Goal: Information Seeking & Learning: Learn about a topic

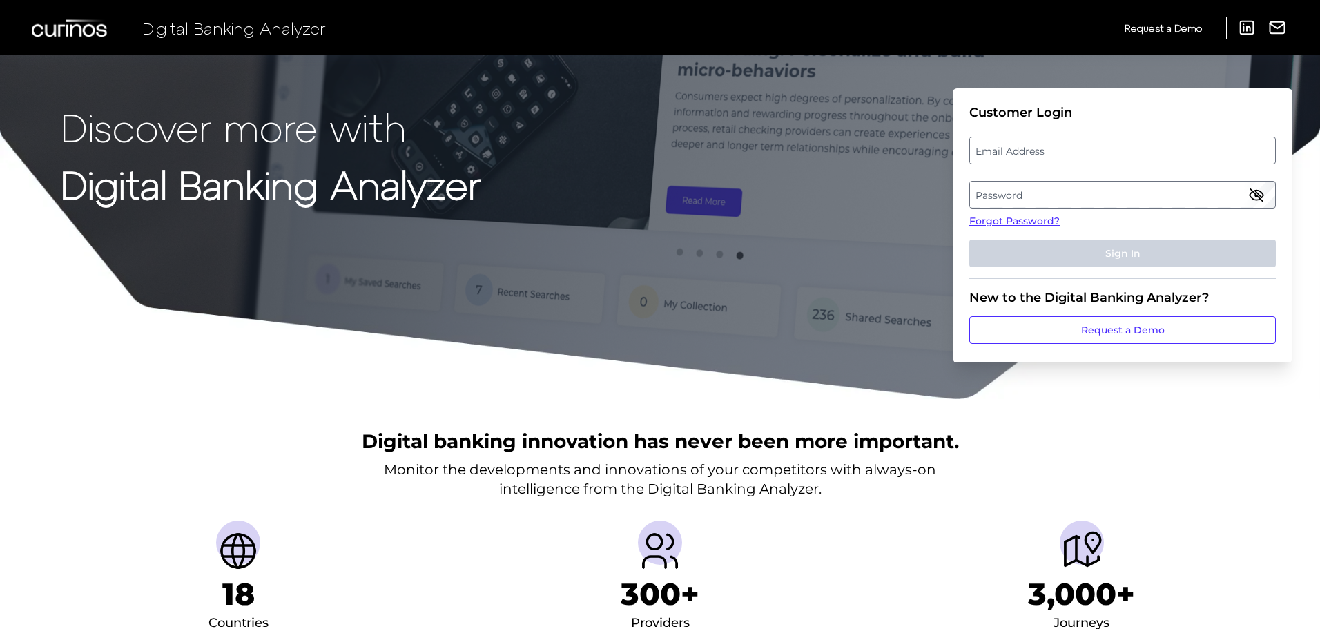
click at [1094, 142] on label "Email Address" at bounding box center [1122, 150] width 304 height 25
click at [1094, 142] on input "email" at bounding box center [1122, 151] width 306 height 28
click at [1089, 150] on input "Email Address" at bounding box center [1122, 151] width 306 height 28
type input "[EMAIL_ADDRESS][PERSON_NAME][DOMAIN_NAME]"
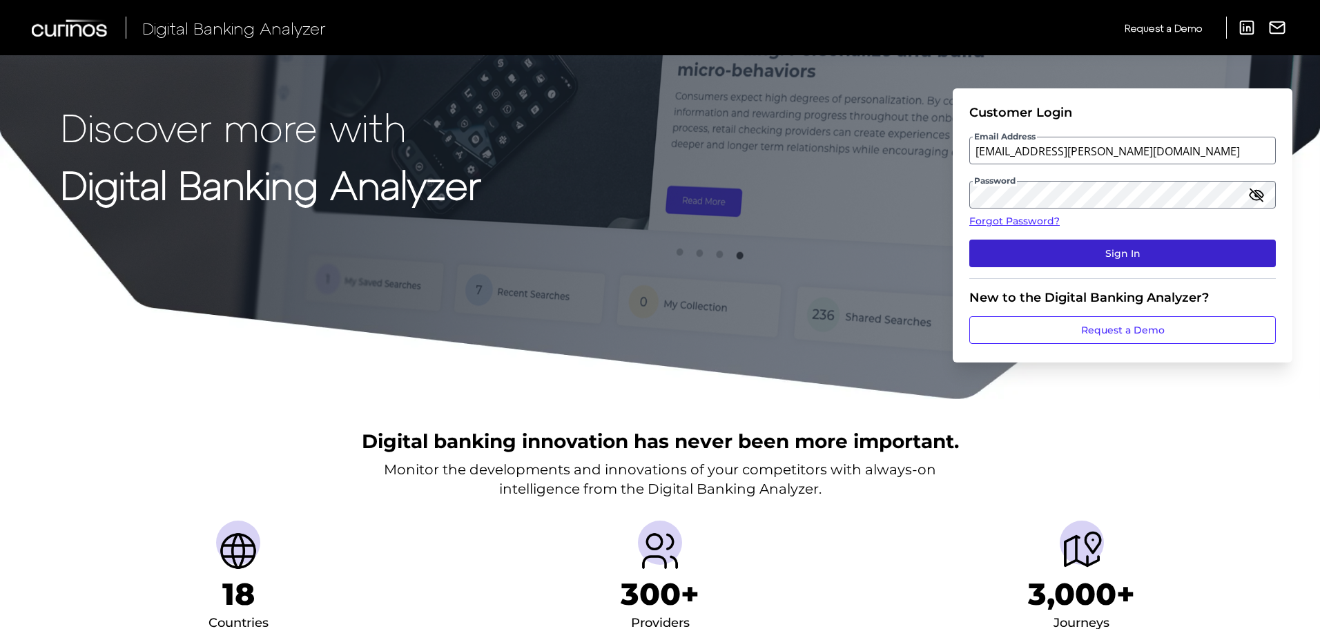
click at [1126, 255] on button "Sign In" at bounding box center [1122, 253] width 306 height 28
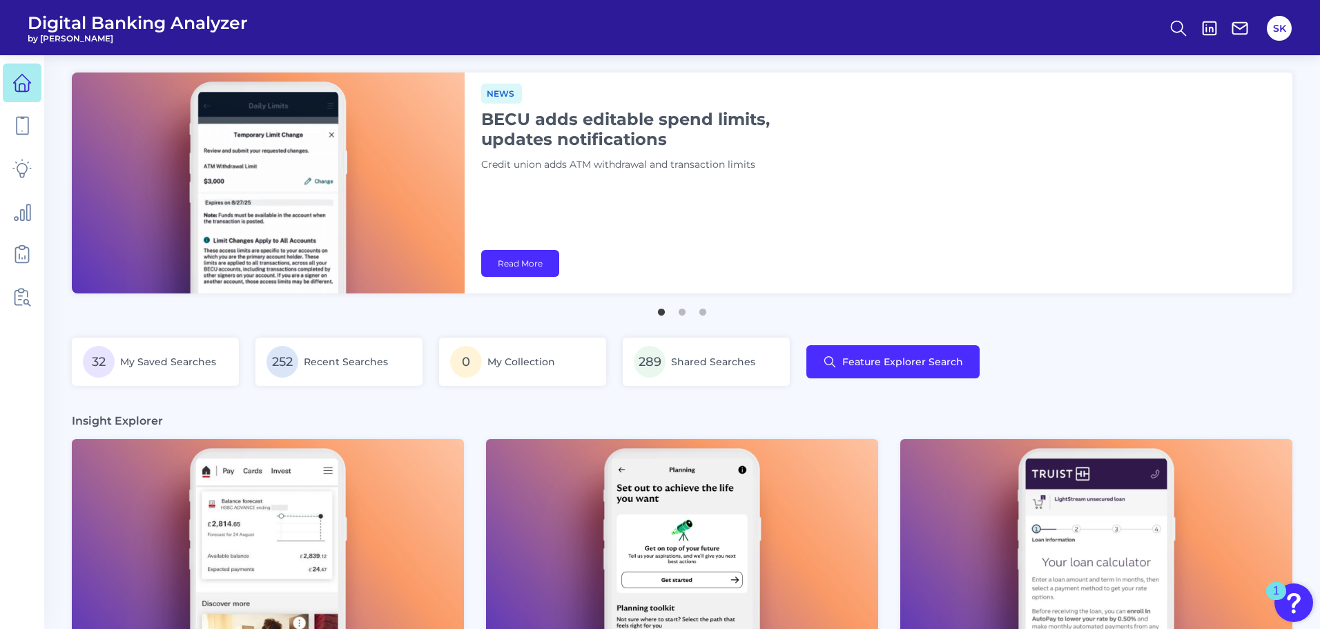
drag, startPoint x: 1319, startPoint y: 117, endPoint x: 1337, endPoint y: 241, distance: 124.9
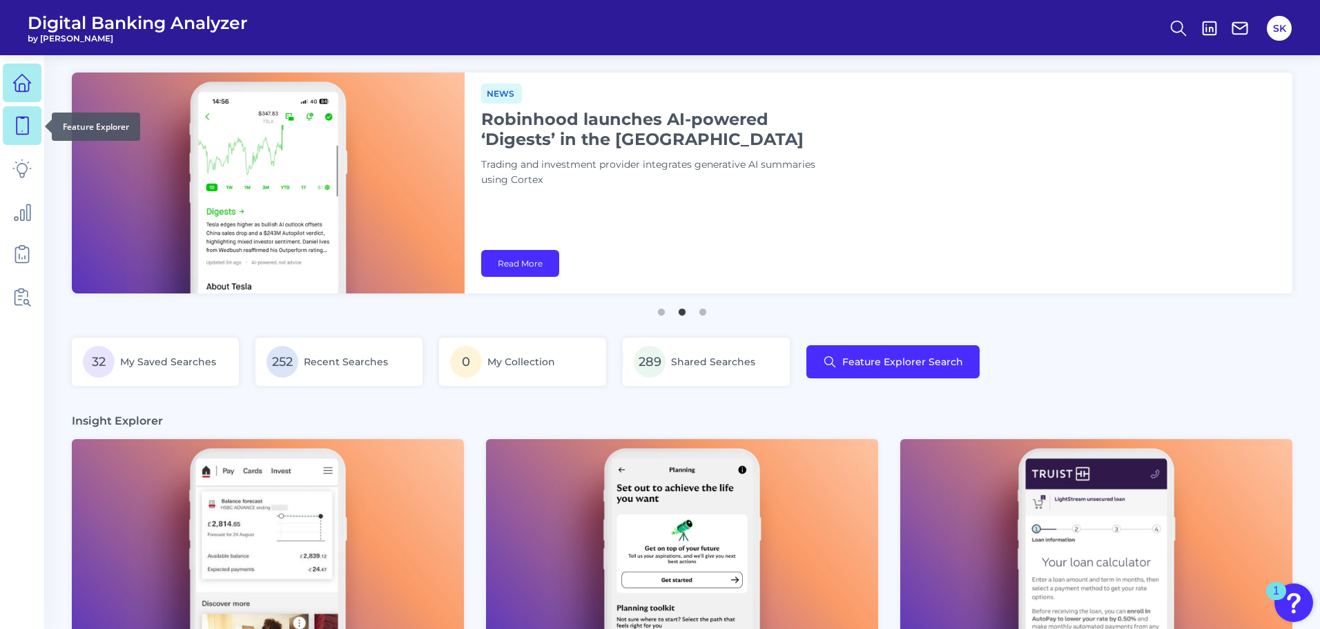
click at [25, 130] on icon at bounding box center [21, 125] width 19 height 19
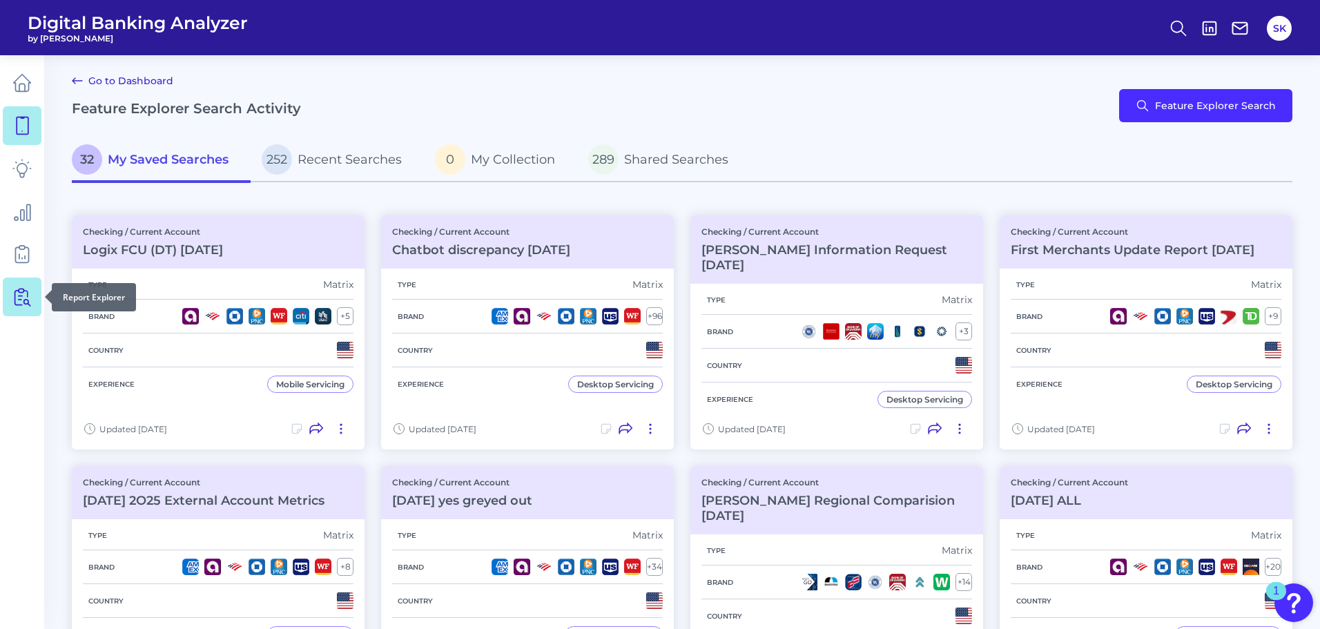
click at [21, 303] on icon at bounding box center [21, 296] width 19 height 19
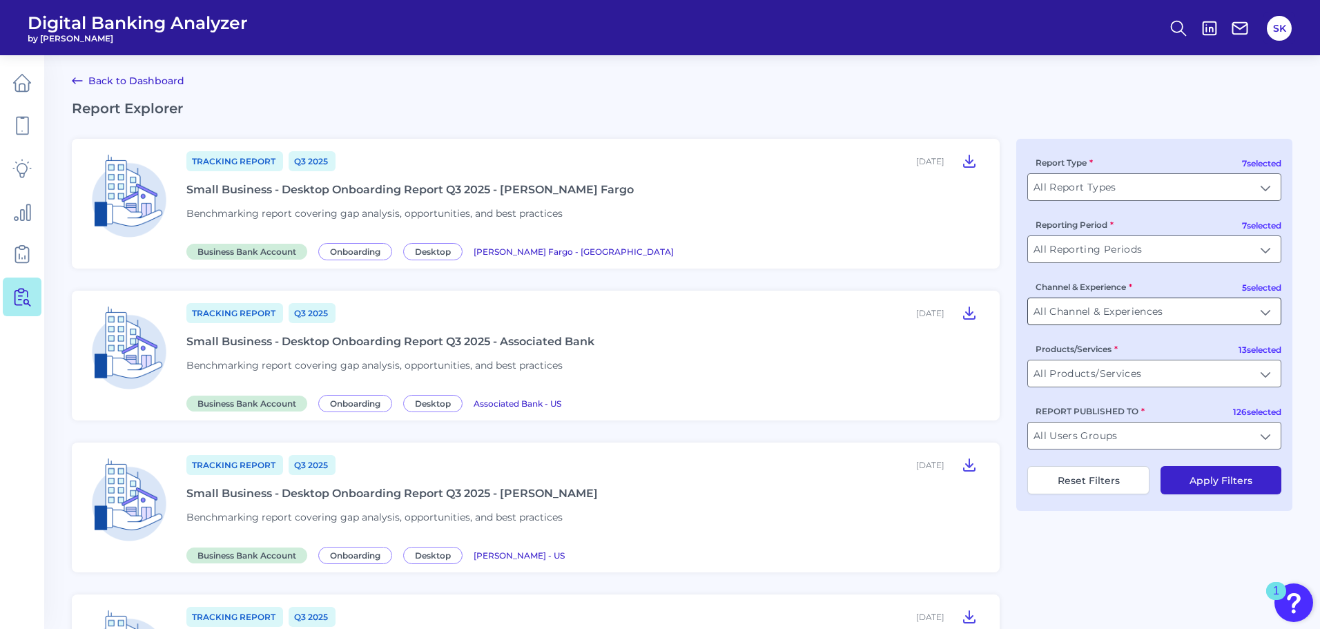
click at [1128, 317] on input "All Channel & Experiences" at bounding box center [1154, 311] width 253 height 26
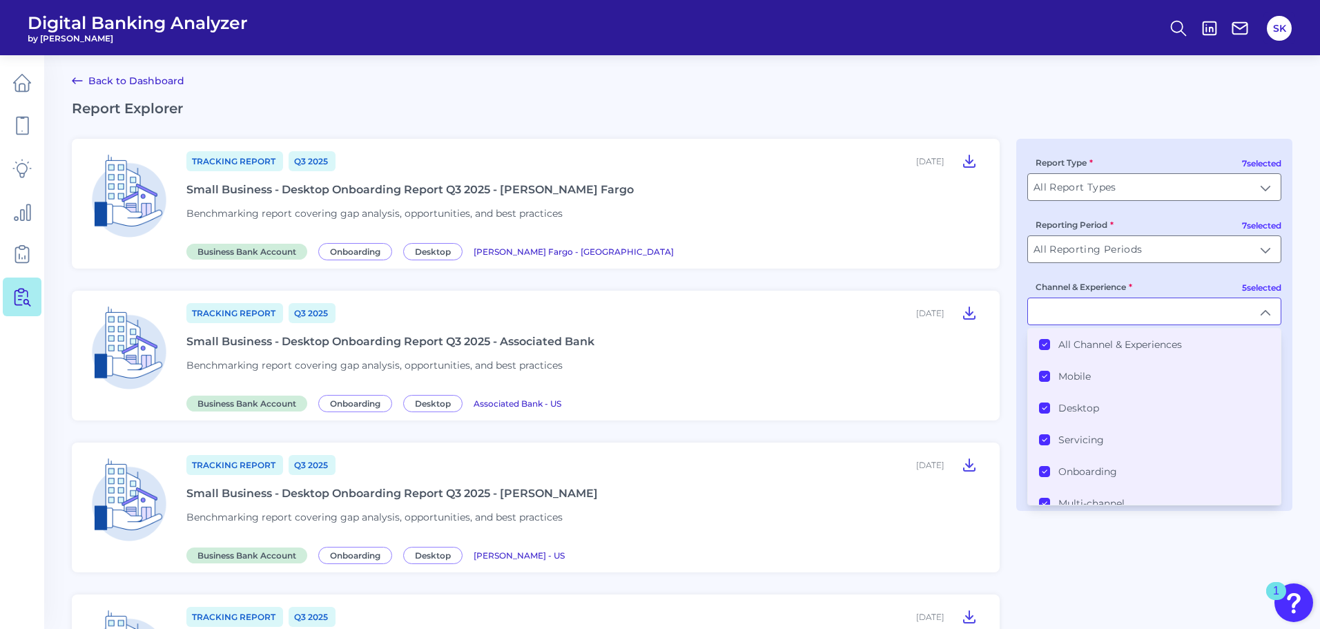
click at [1128, 317] on input "Channel & Experience" at bounding box center [1154, 311] width 253 height 26
type input "All Channel & Experiences"
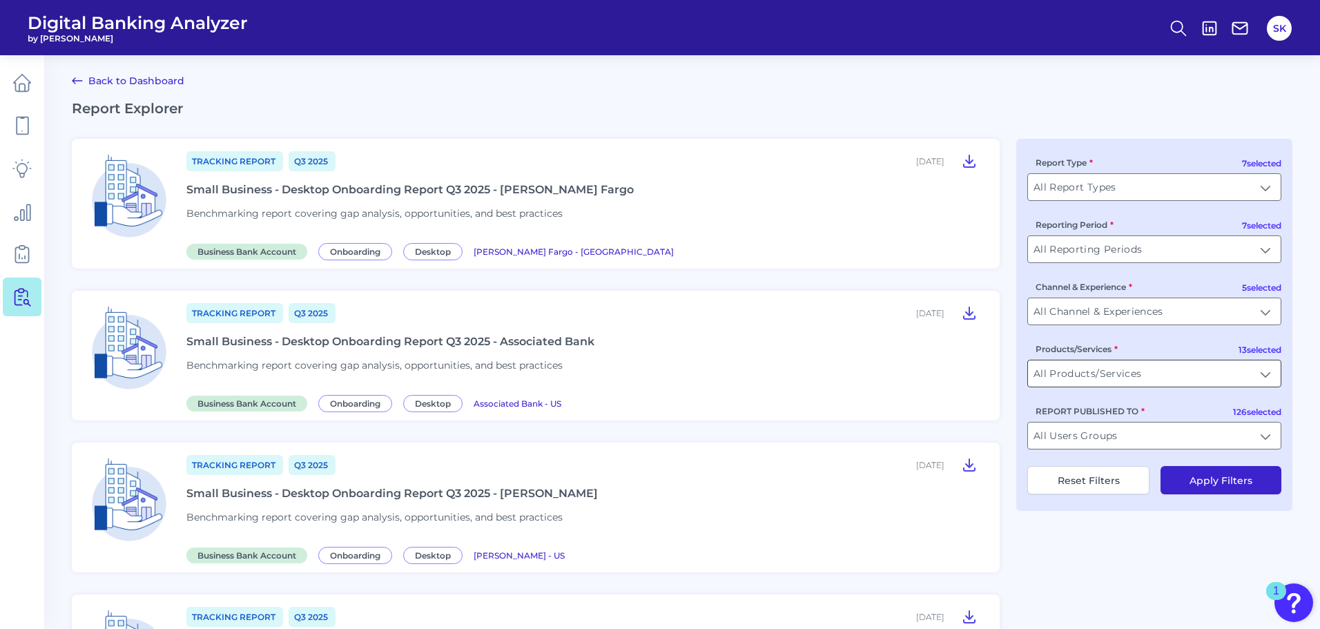
click at [1130, 379] on input "All Products/Services" at bounding box center [1154, 373] width 253 height 26
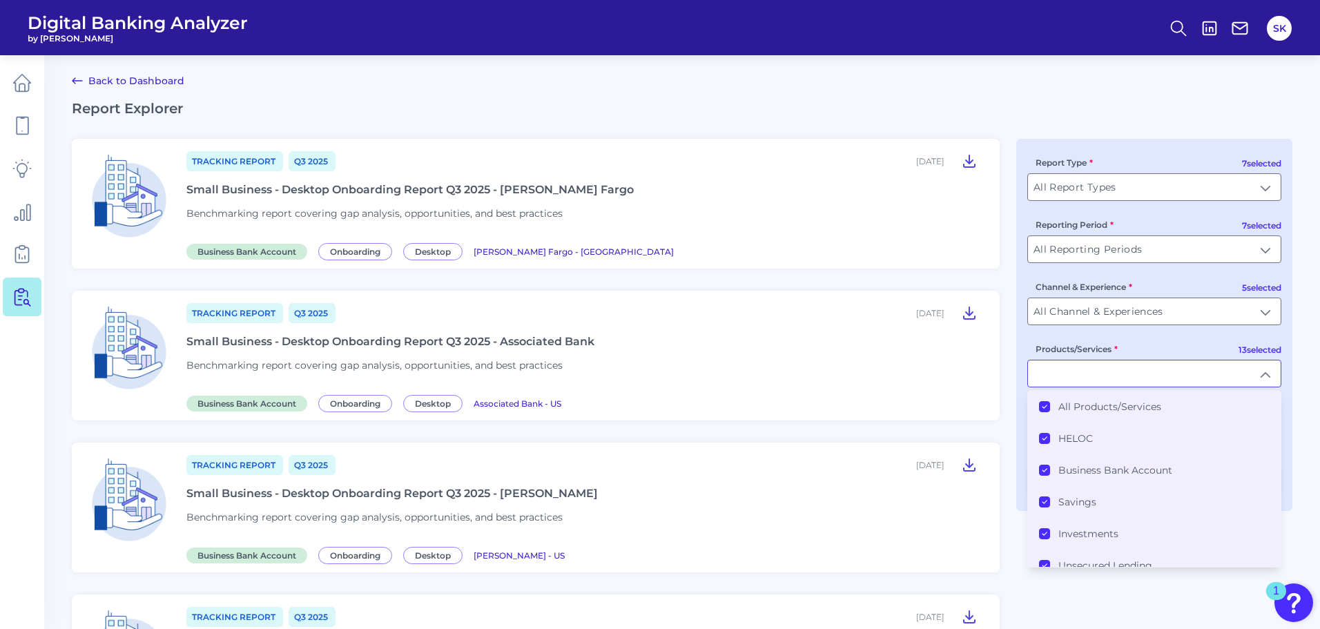
click at [1045, 406] on icon at bounding box center [1044, 406] width 7 height 7
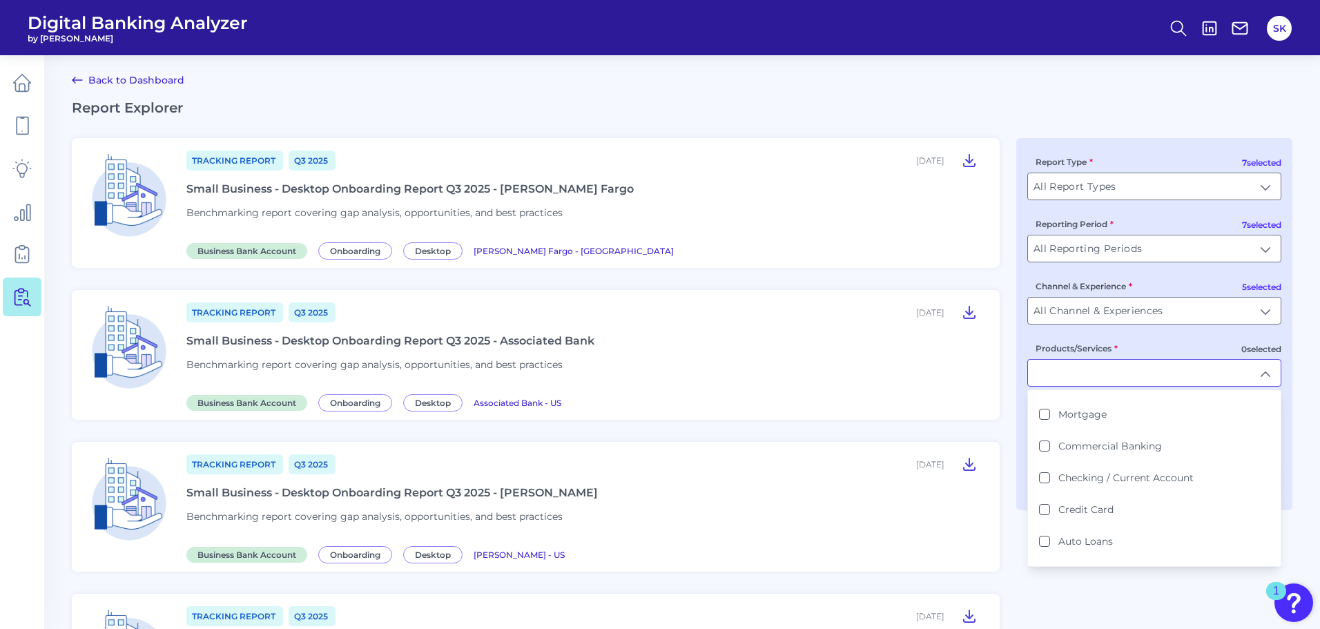
scroll to position [255, 0]
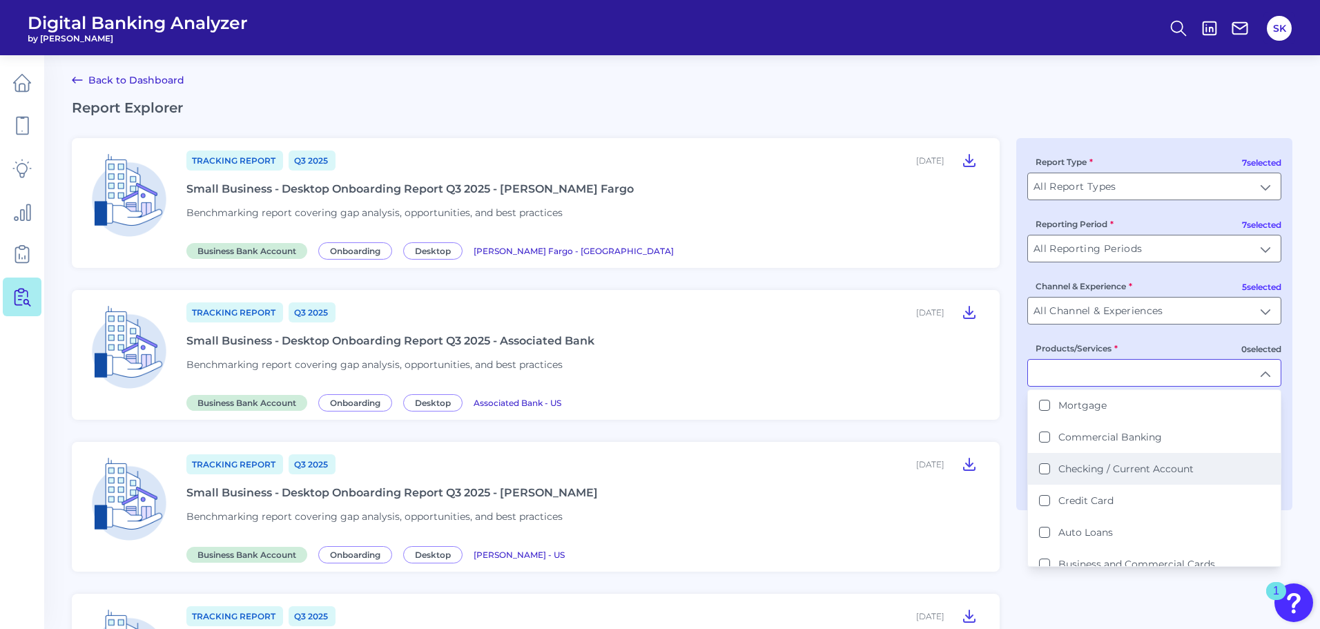
click at [1120, 470] on label "Checking / Current Account" at bounding box center [1125, 468] width 135 height 12
type input "Checking / Current Account"
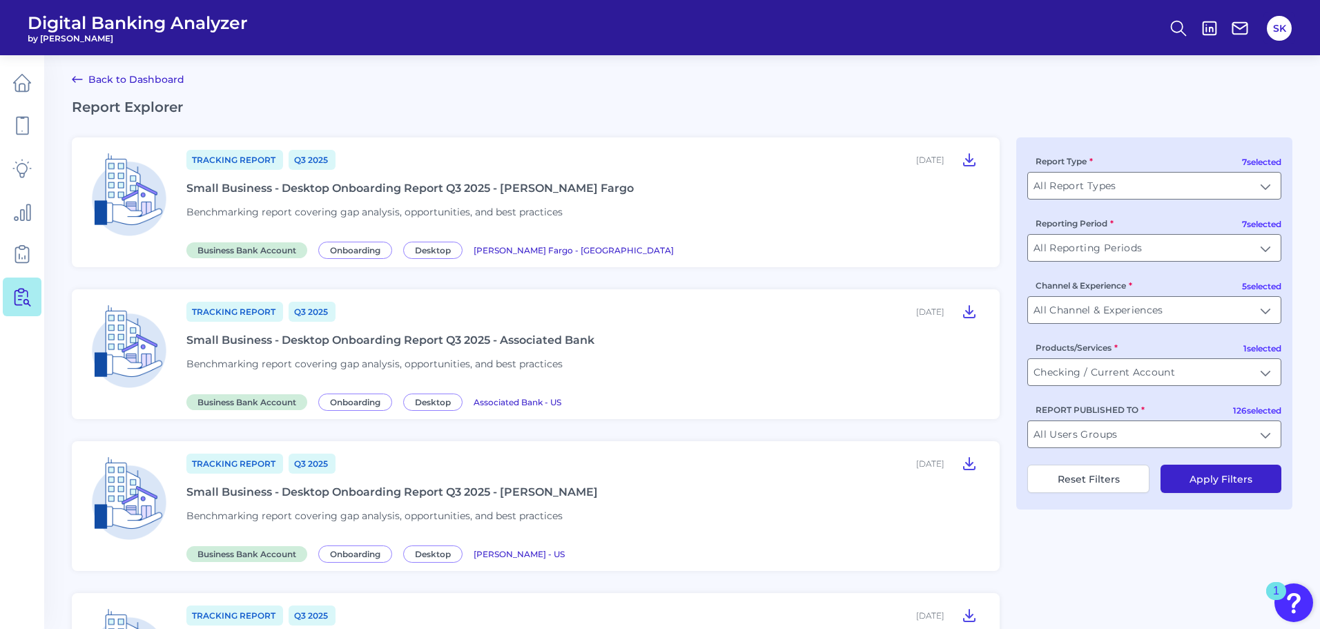
click at [1215, 481] on button "Apply Filters" at bounding box center [1220, 478] width 121 height 28
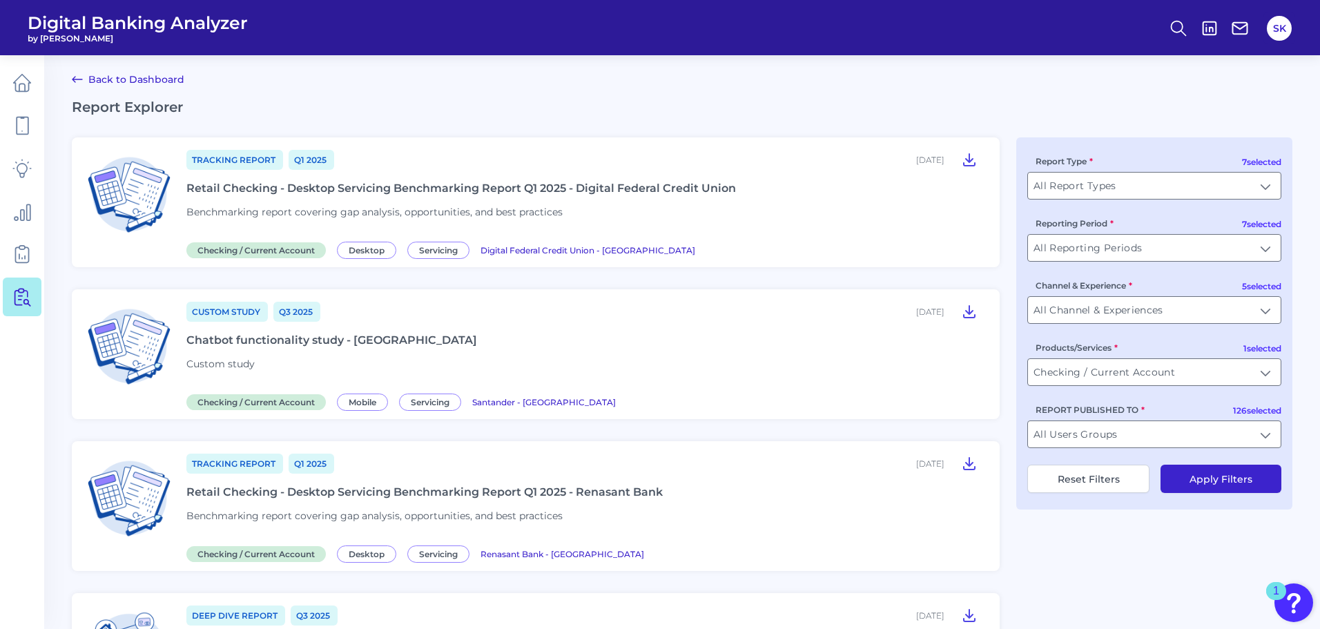
click at [687, 185] on div "Retail Checking - Desktop Servicing Benchmarking Report Q1 2025 - Digital Feder…" at bounding box center [460, 188] width 549 height 13
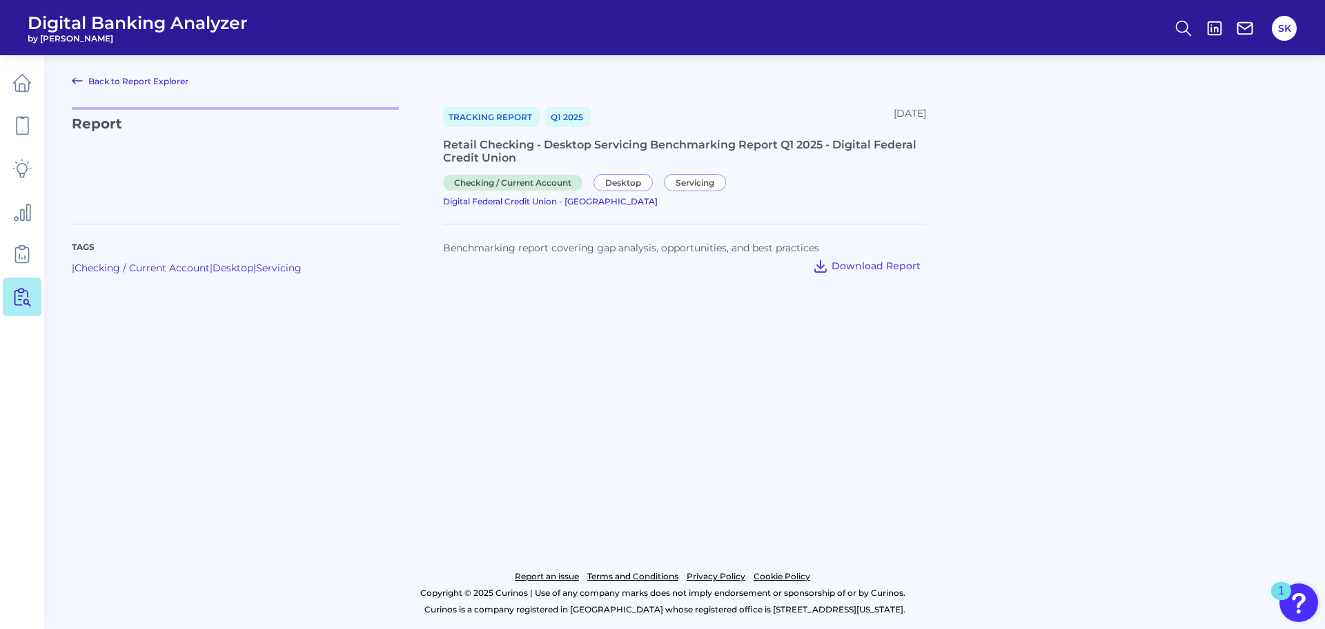
click at [447, 144] on div "Retail Checking - Desktop Servicing Benchmarking Report Q1 2025 - Digital Feder…" at bounding box center [684, 151] width 483 height 26
drag, startPoint x: 443, startPoint y: 144, endPoint x: 551, endPoint y: 155, distance: 108.8
click at [551, 155] on div "Retail Checking - Desktop Servicing Benchmarking Report Q1 2025 - Digital Feder…" at bounding box center [684, 151] width 483 height 26
copy div "Retail Checking - Desktop Servicing Benchmarking Report Q1 2025 - Digital Feder…"
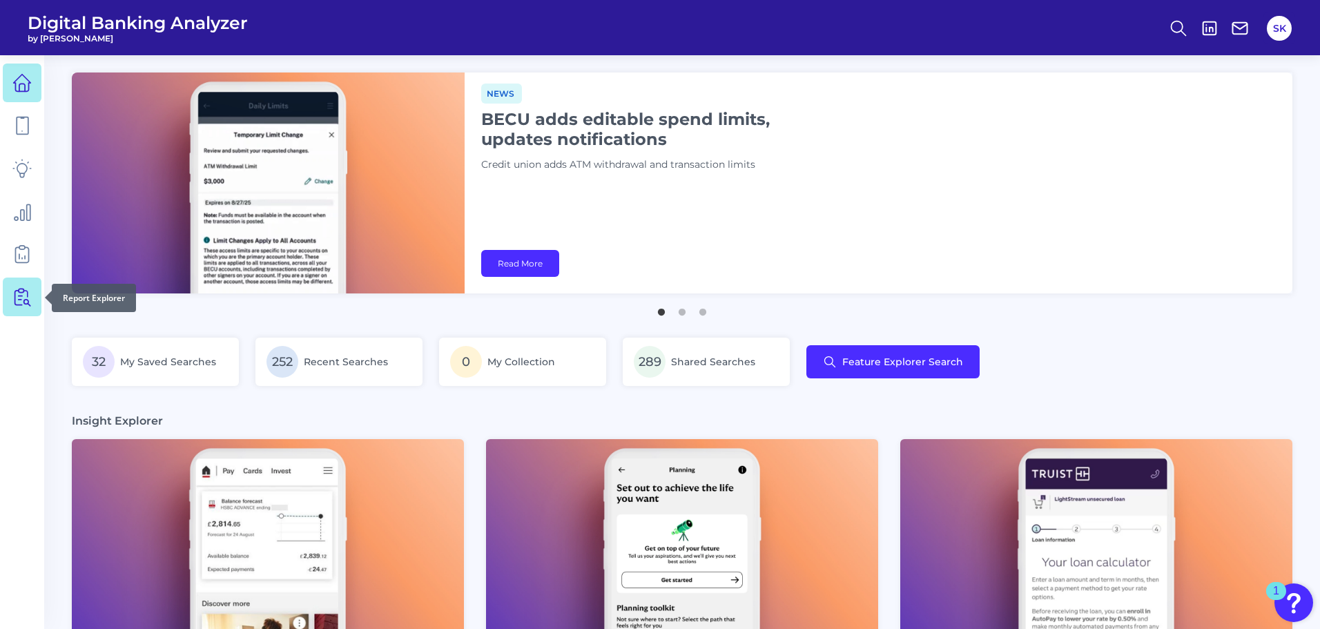
click at [27, 306] on link at bounding box center [22, 296] width 39 height 39
